Goal: Check status: Check status

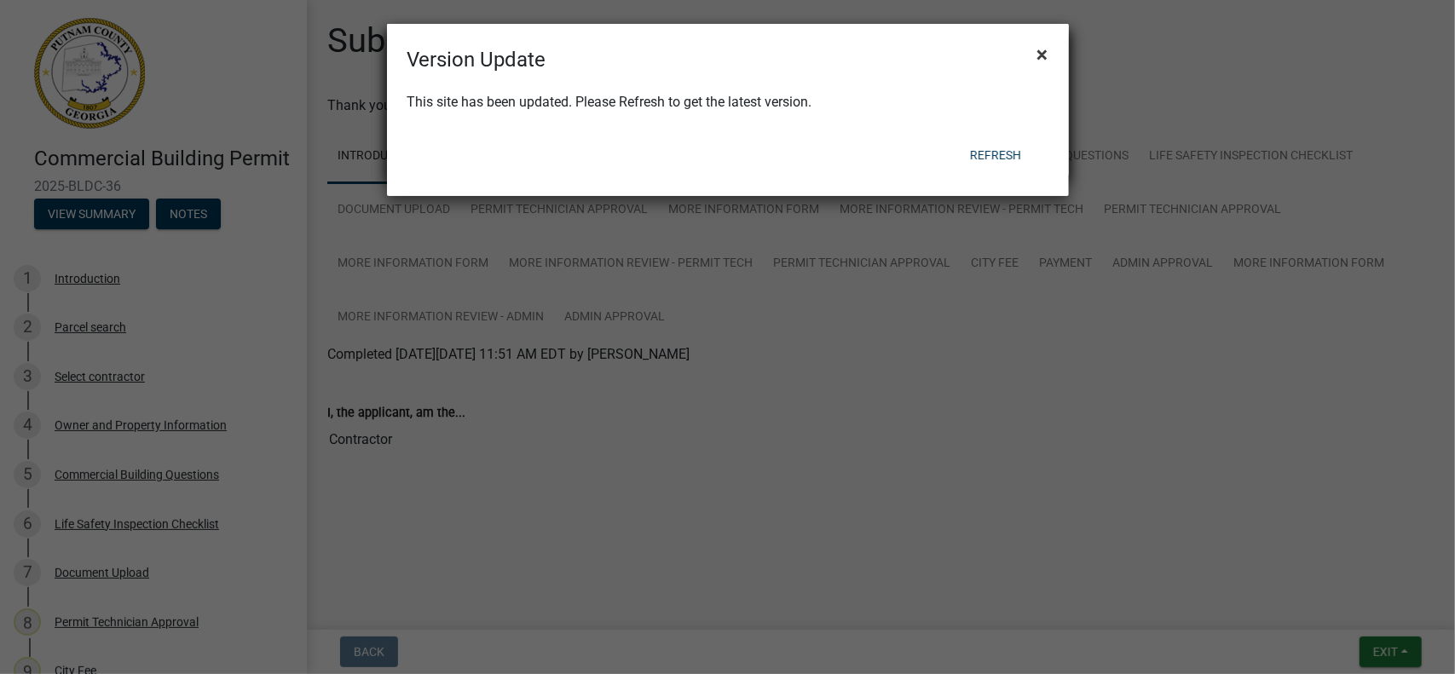
click at [1042, 52] on span "×" at bounding box center [1043, 55] width 11 height 24
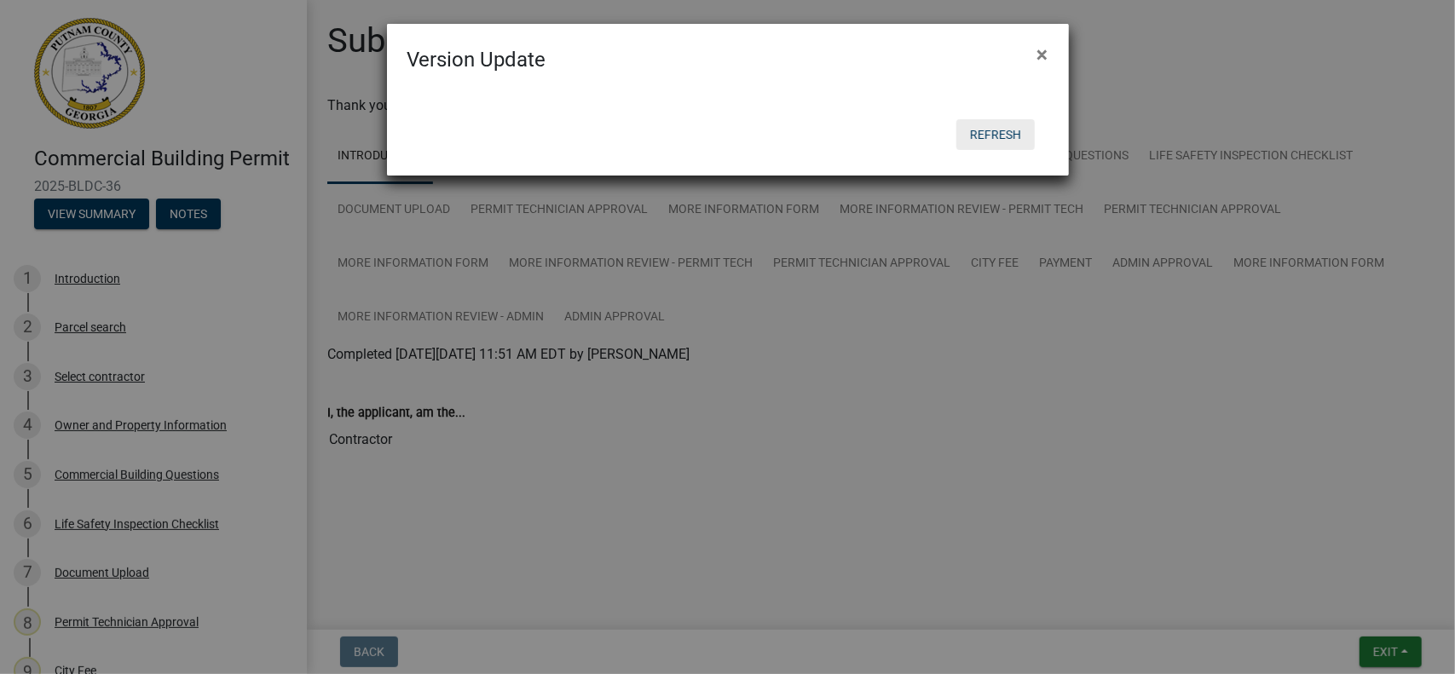
click at [1009, 133] on button "Refresh" at bounding box center [996, 134] width 78 height 31
click at [985, 130] on button "Refresh" at bounding box center [996, 134] width 78 height 31
click at [1044, 54] on span "×" at bounding box center [1043, 55] width 11 height 24
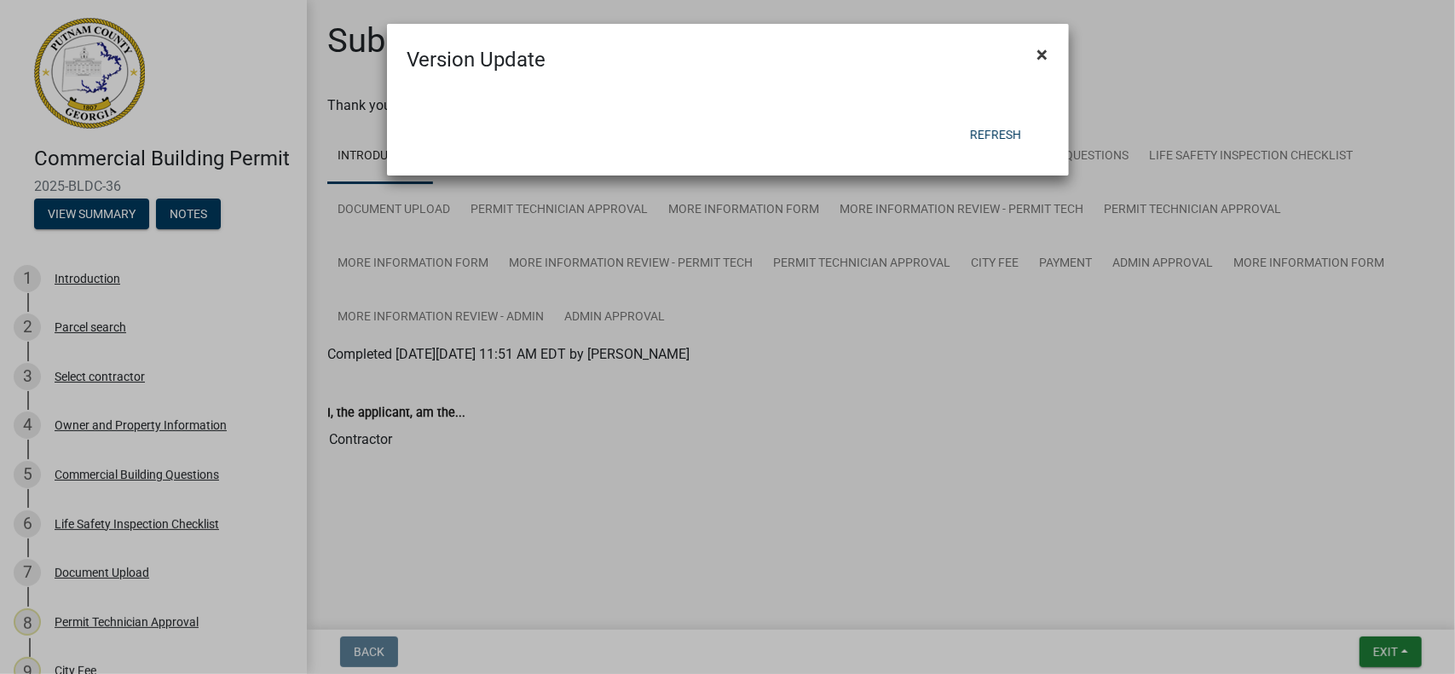
click at [1042, 50] on span "×" at bounding box center [1043, 55] width 11 height 24
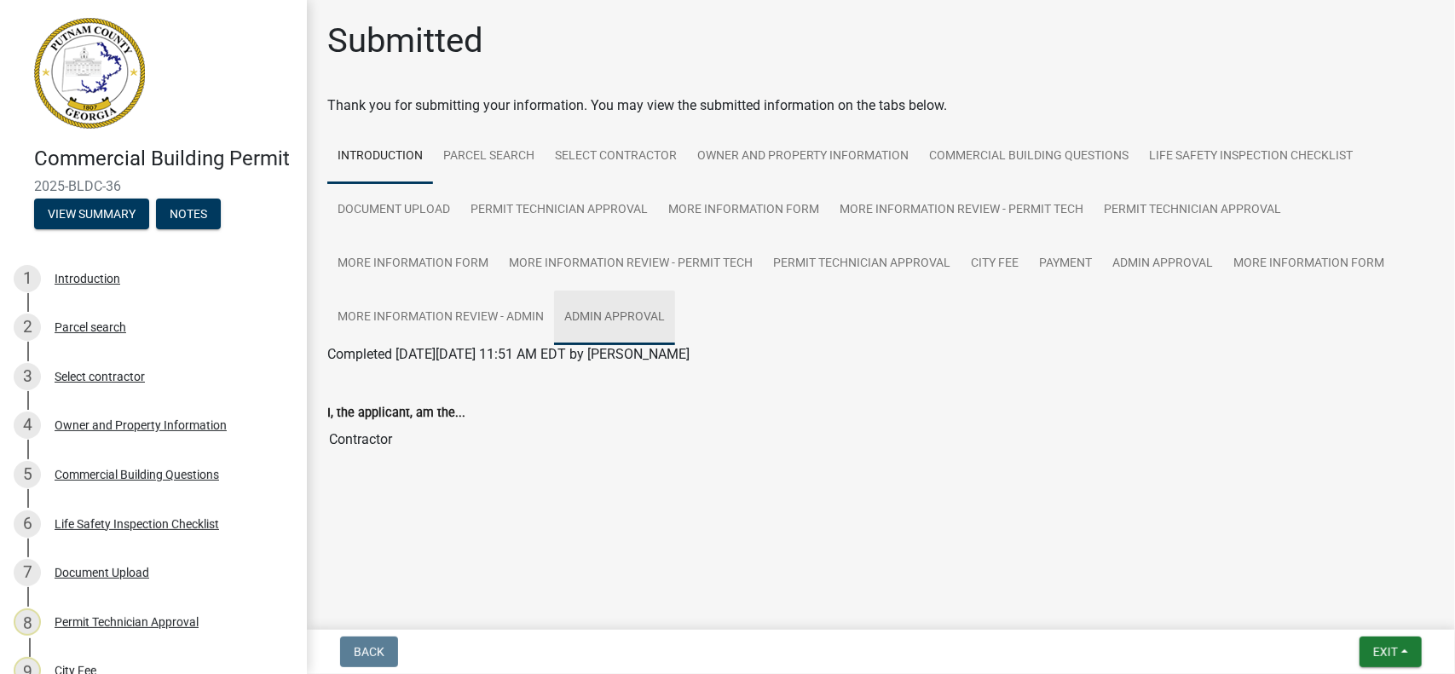
click at [622, 314] on link "Admin Approval" at bounding box center [614, 318] width 121 height 55
click at [617, 315] on link "Admin Approval" at bounding box center [614, 318] width 121 height 55
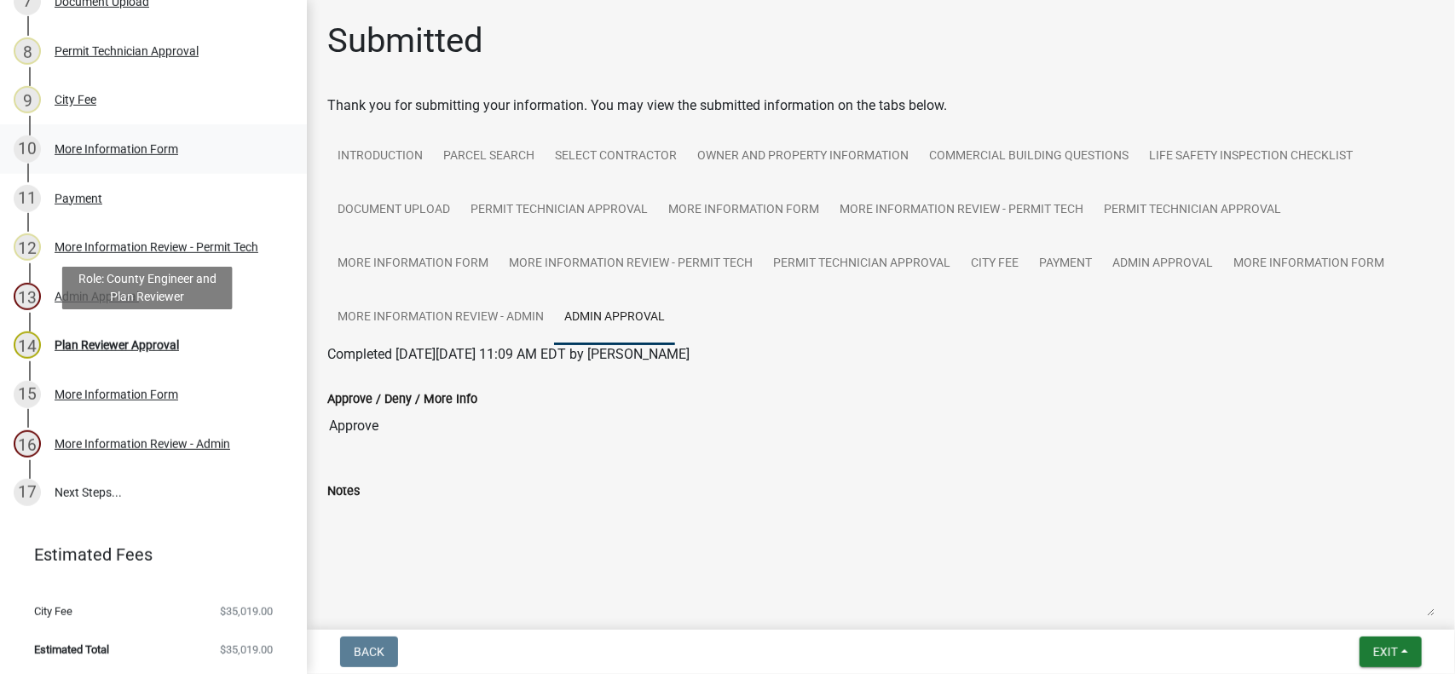
scroll to position [597, 0]
